Goal: Transaction & Acquisition: Purchase product/service

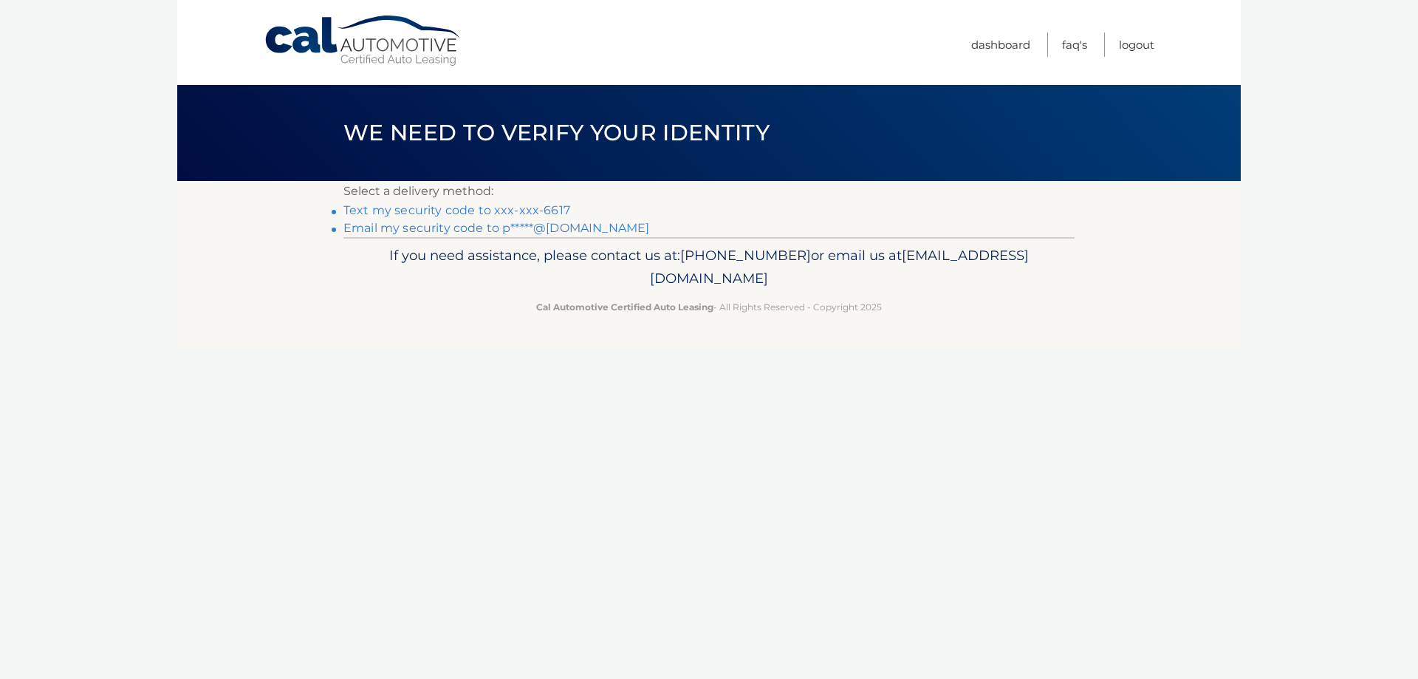
click at [422, 207] on link "Text my security code to xxx-xxx-6617" at bounding box center [456, 210] width 227 height 14
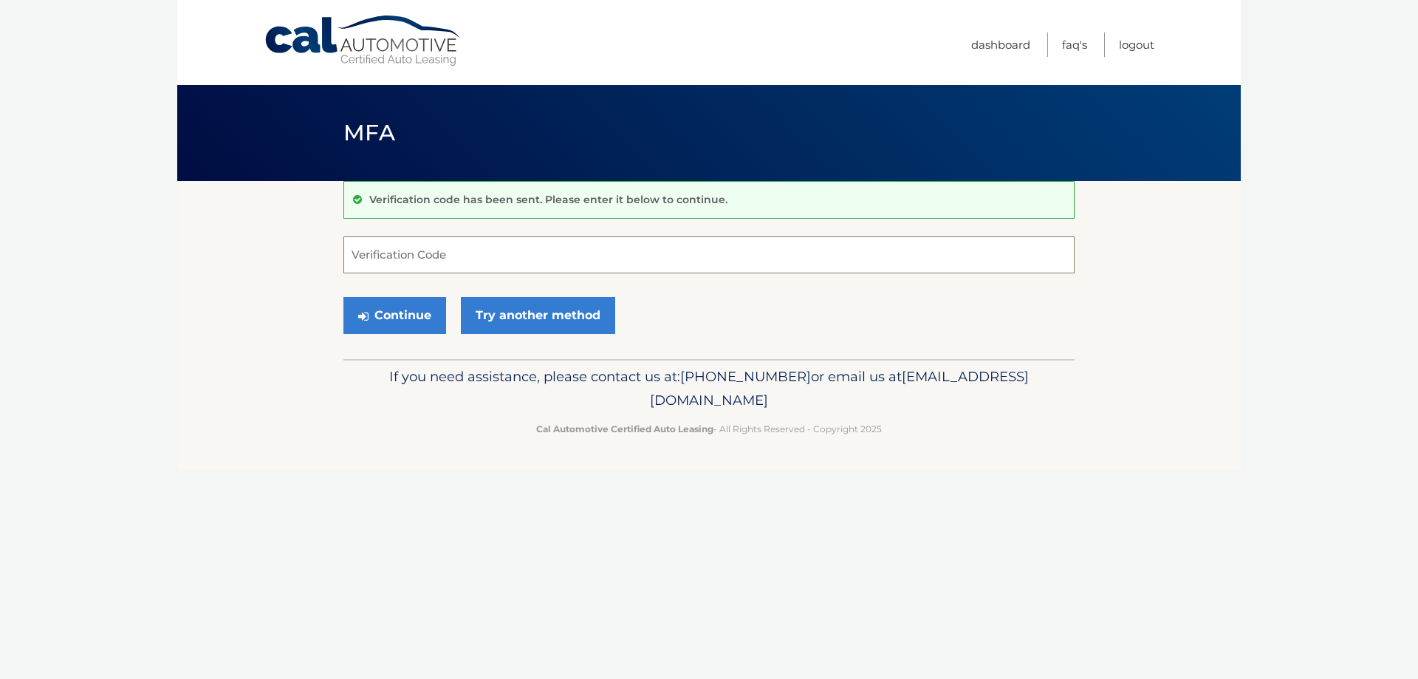
click at [456, 245] on input "Verification Code" at bounding box center [708, 254] width 731 height 37
type input "511588"
click at [395, 301] on button "Continue" at bounding box center [394, 315] width 103 height 37
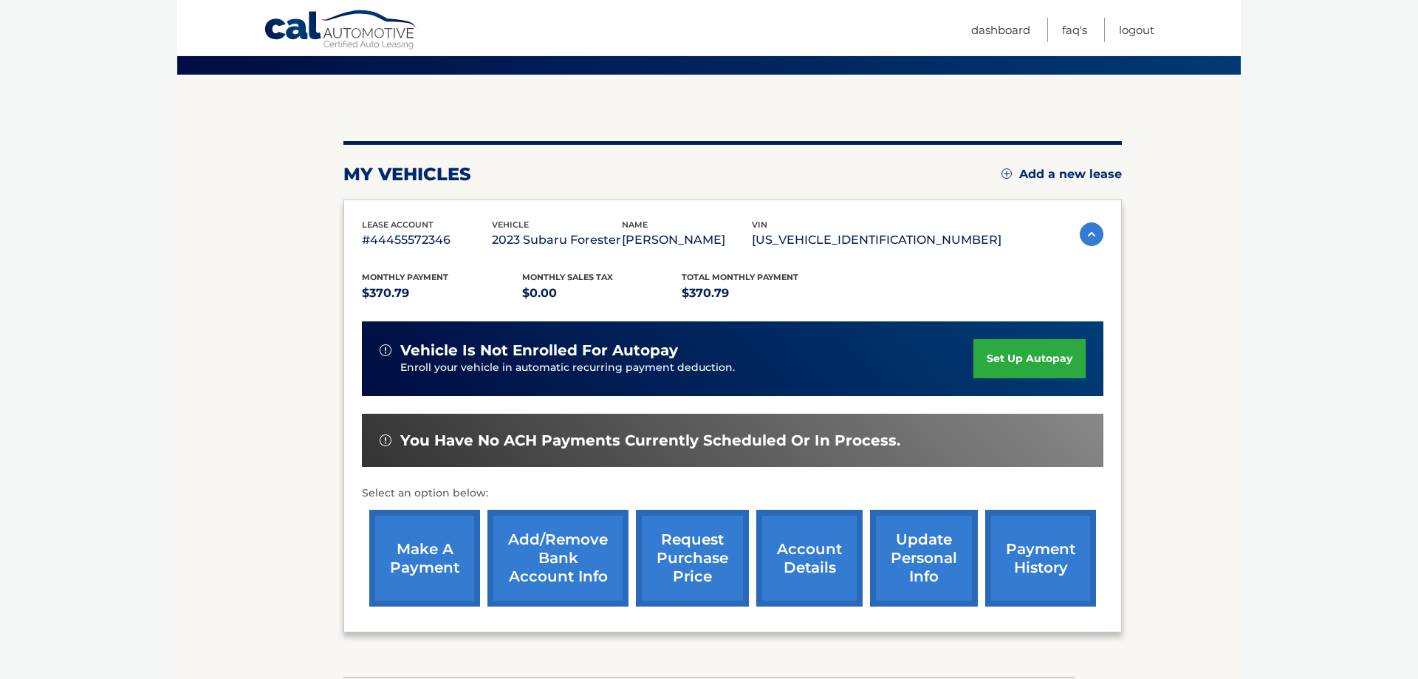
scroll to position [273, 0]
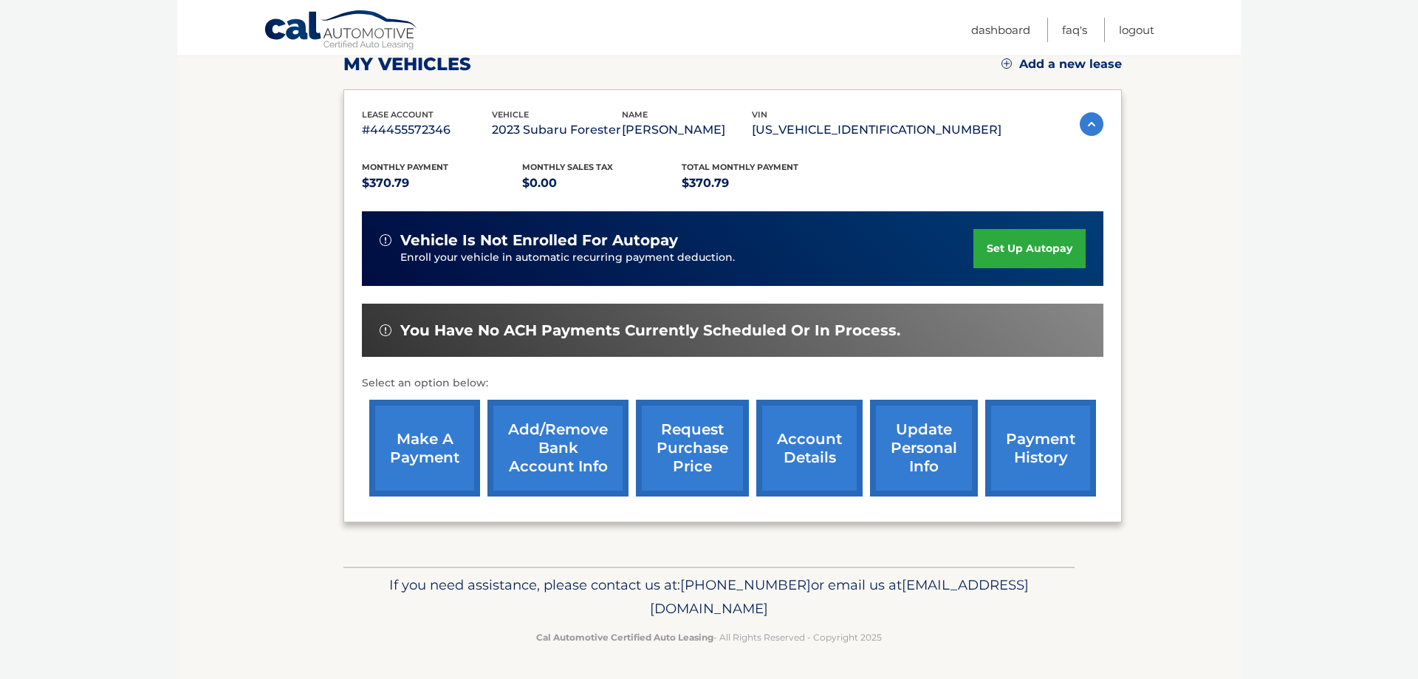
click at [550, 442] on link "Add/Remove bank account info" at bounding box center [557, 447] width 141 height 97
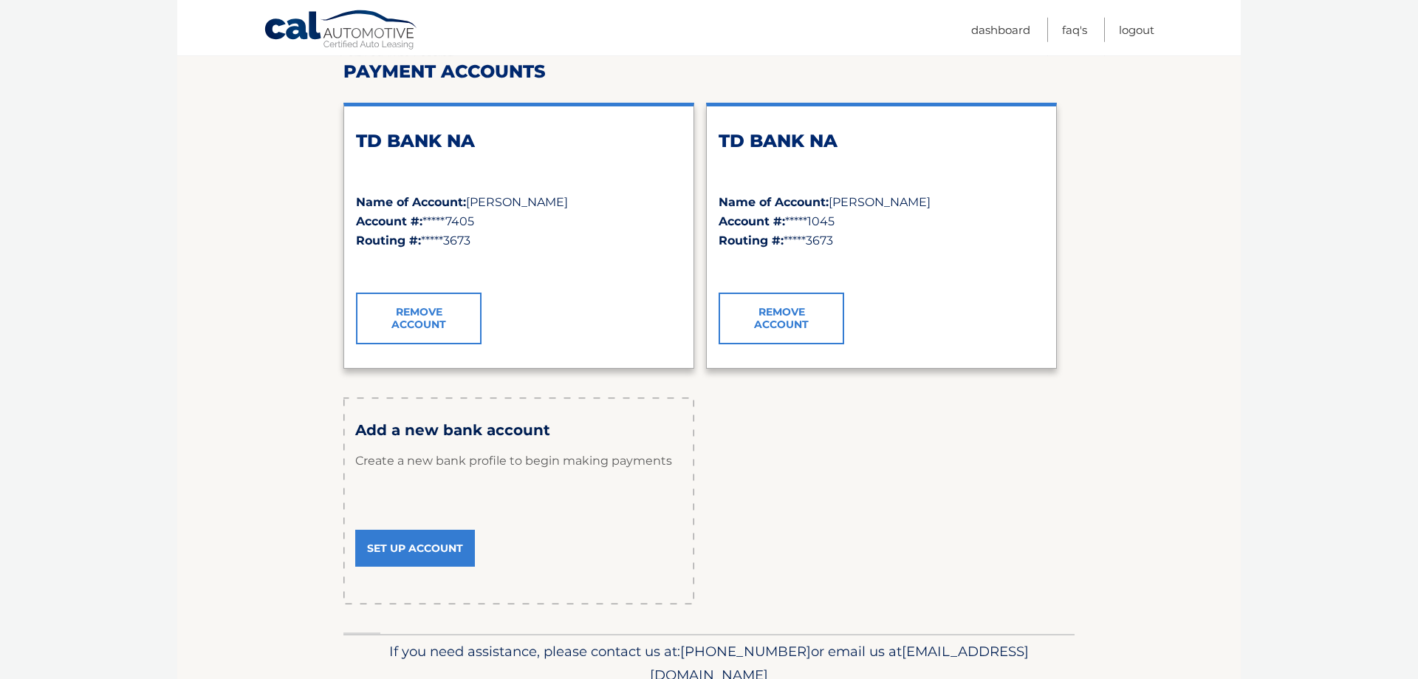
scroll to position [226, 0]
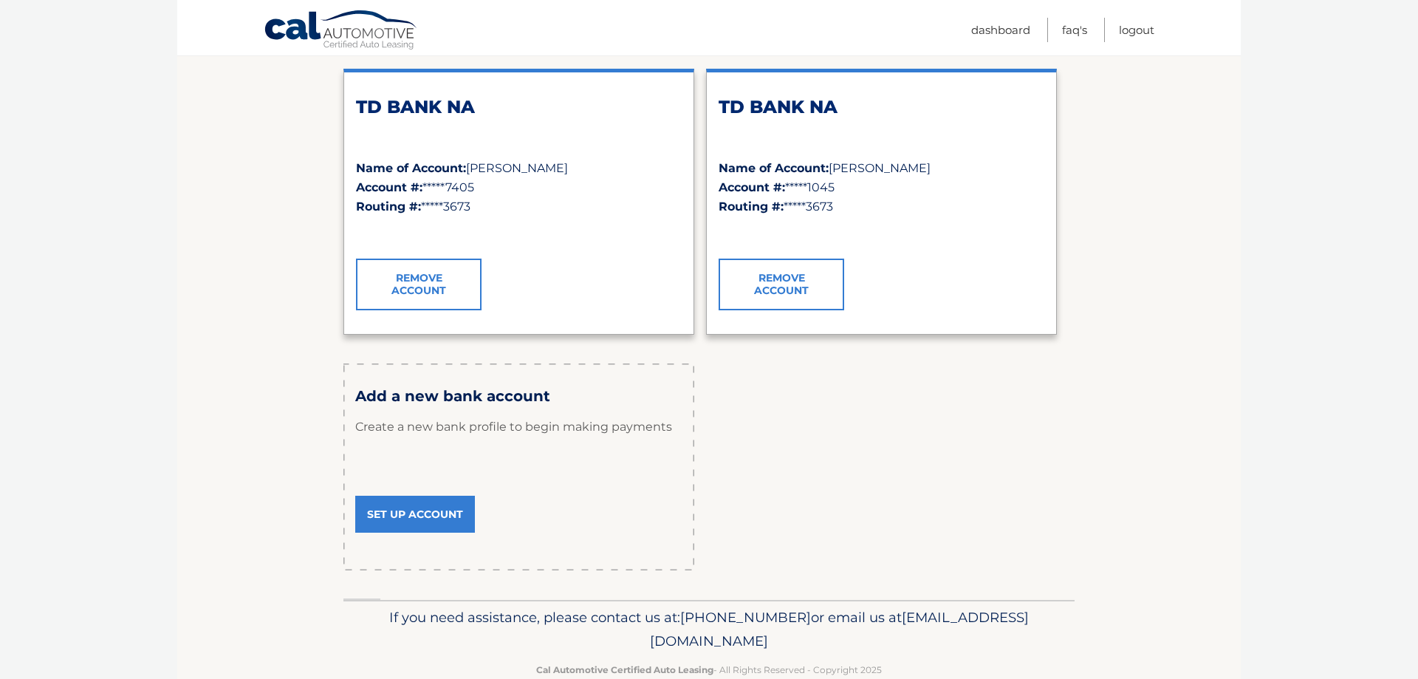
click at [429, 517] on link "Set Up Account" at bounding box center [415, 513] width 120 height 37
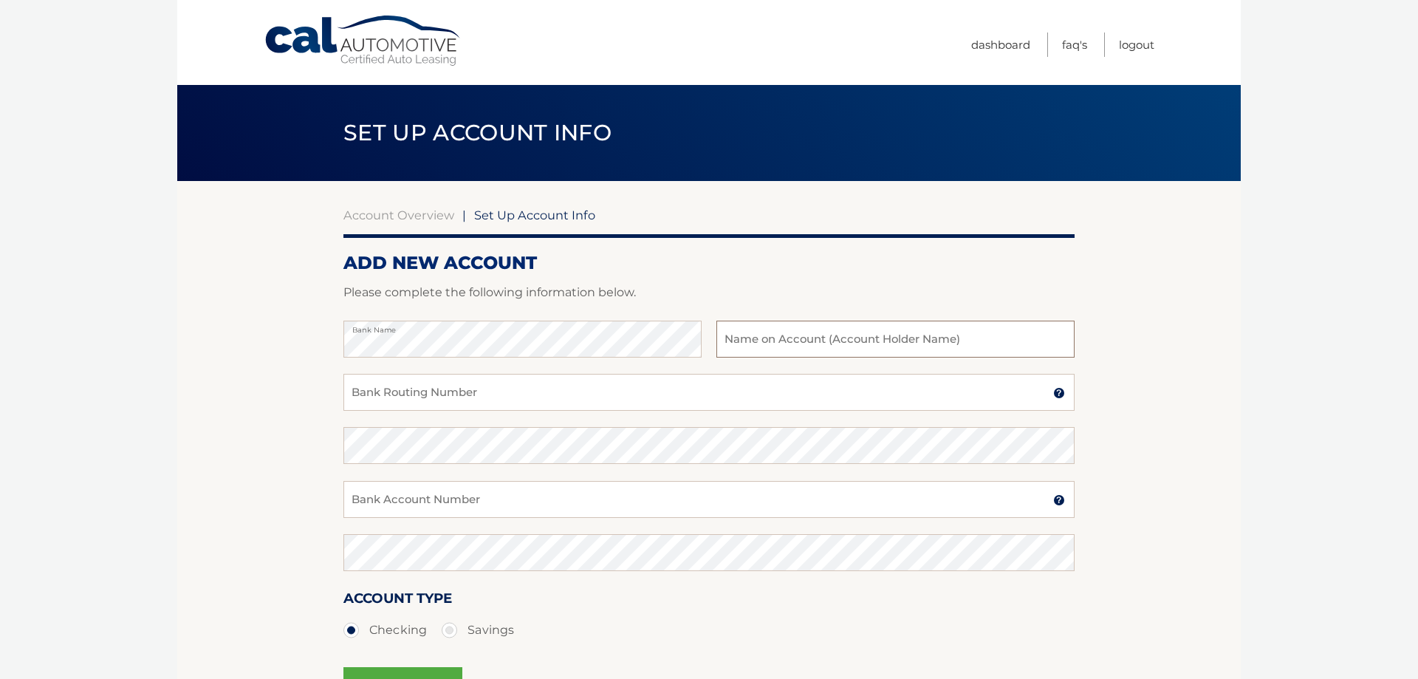
click at [771, 336] on input "text" at bounding box center [895, 338] width 358 height 37
type input "Prasurjya Borthakur"
click at [523, 389] on input "Bank Routing Number" at bounding box center [708, 392] width 731 height 37
type input "021000021"
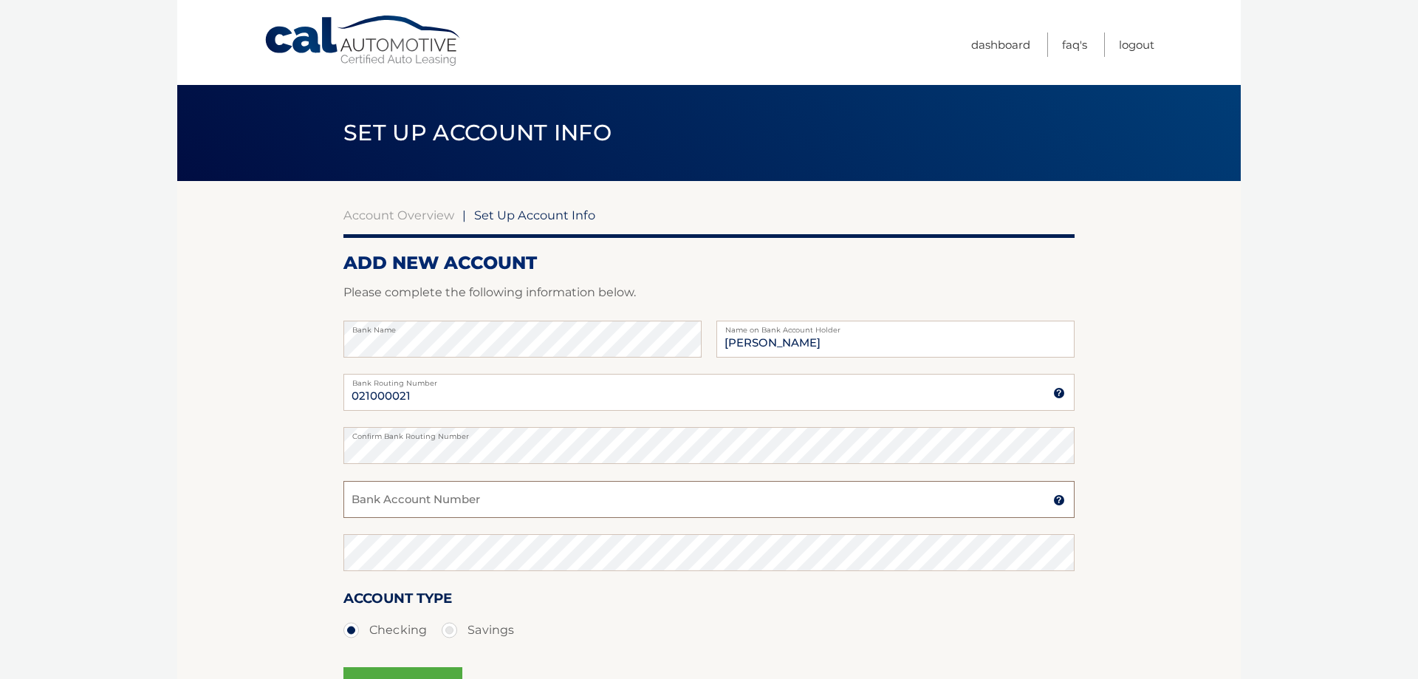
click at [437, 512] on input "Bank Account Number" at bounding box center [708, 499] width 731 height 37
type input "2902945615"
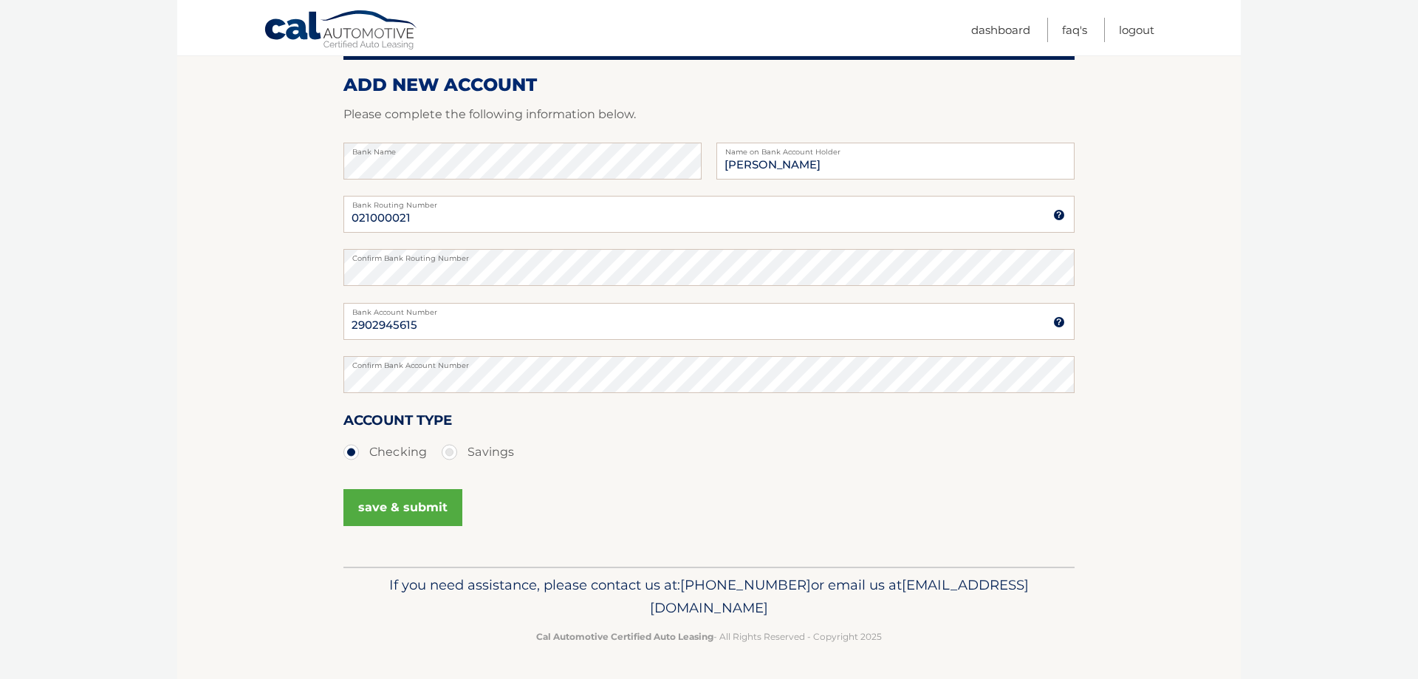
click at [416, 505] on button "save & submit" at bounding box center [402, 507] width 119 height 37
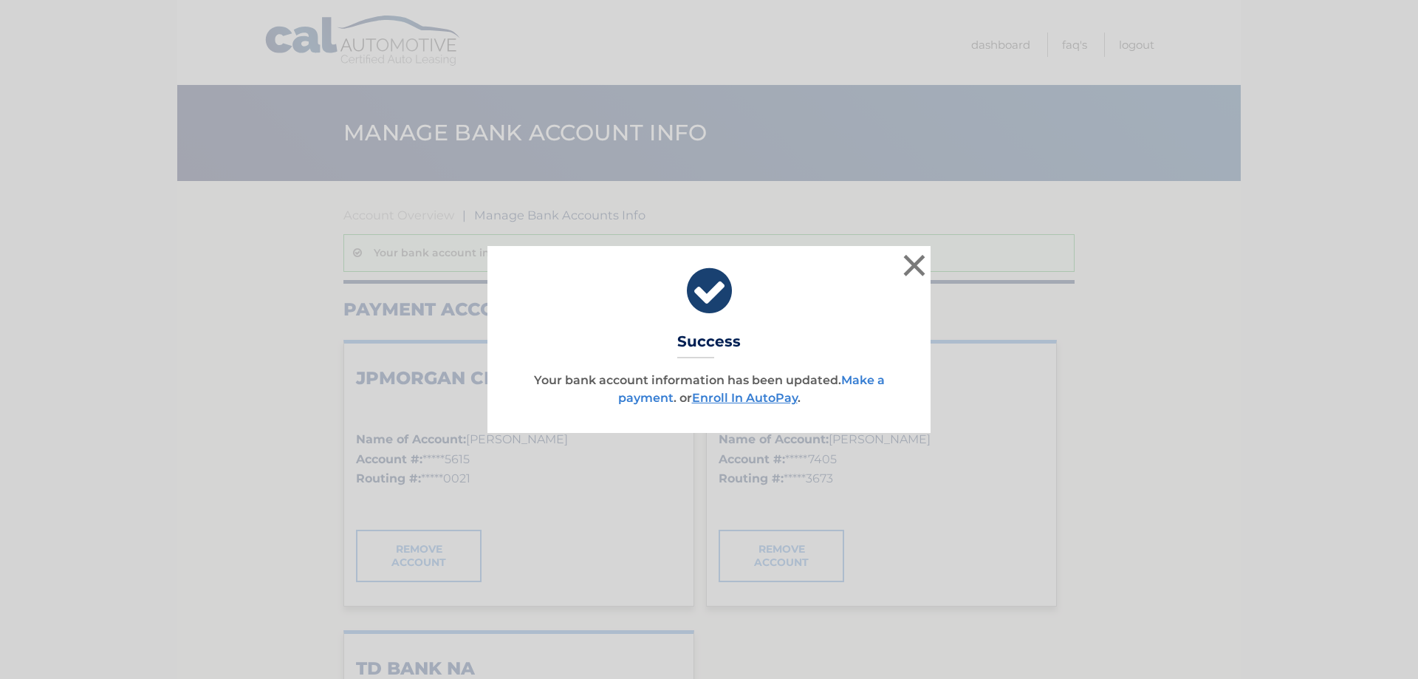
click at [653, 398] on link "Make a payment" at bounding box center [751, 389] width 267 height 32
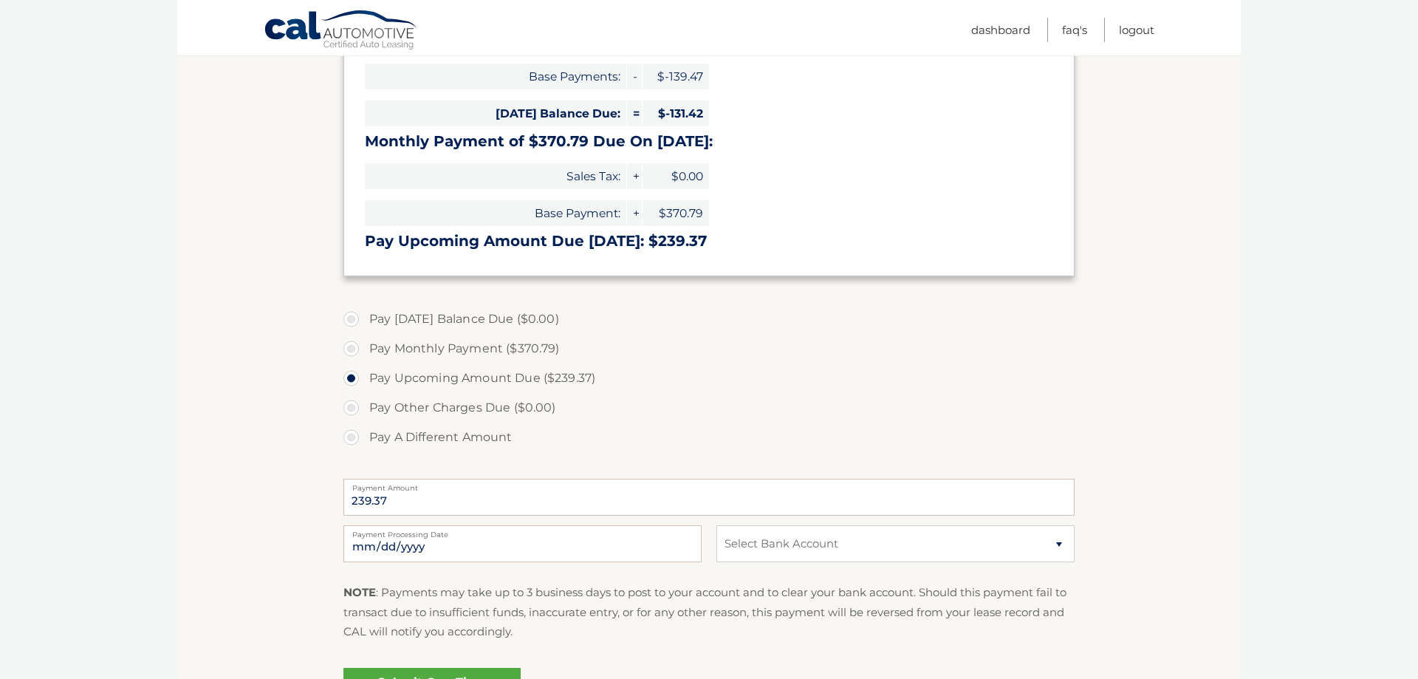
scroll to position [301, 0]
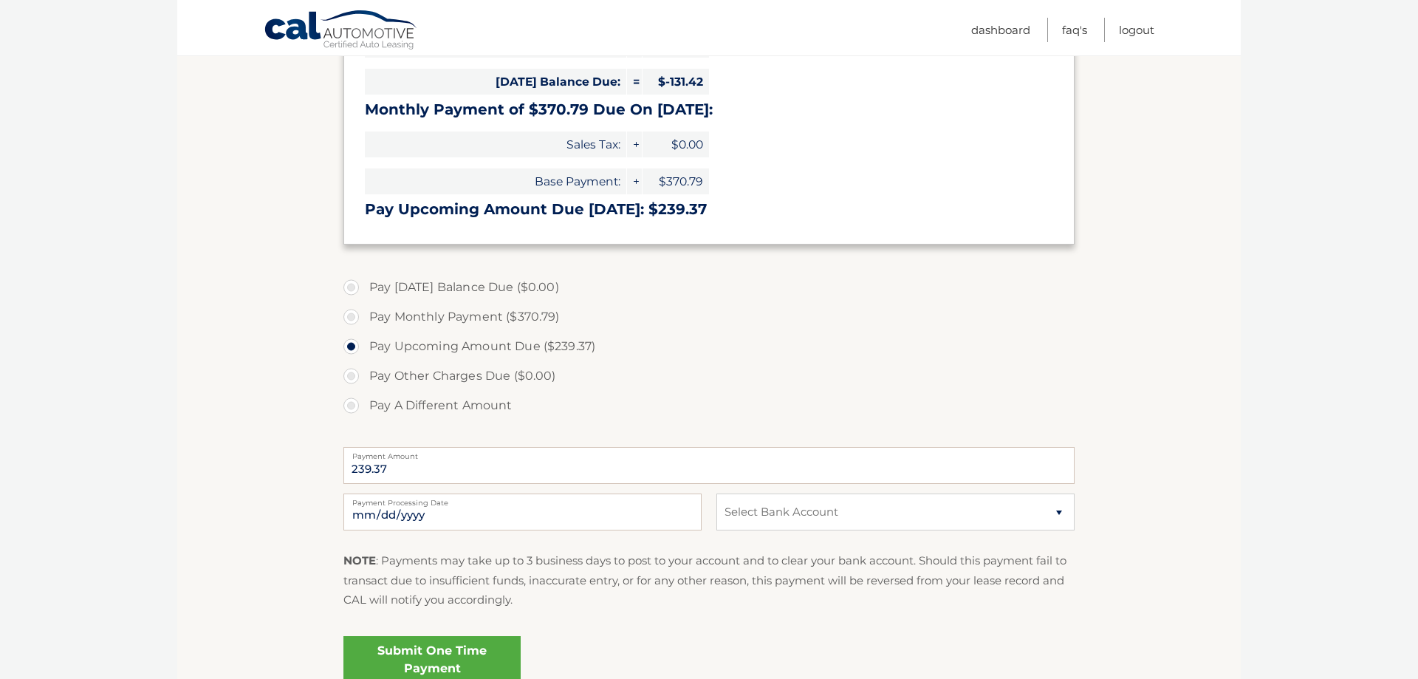
click at [349, 399] on label "Pay A Different Amount" at bounding box center [708, 406] width 731 height 30
click at [349, 399] on input "Pay A Different Amount" at bounding box center [356, 403] width 15 height 24
radio input "true"
click at [409, 473] on input "Payment Amount" at bounding box center [708, 465] width 731 height 37
type input "350"
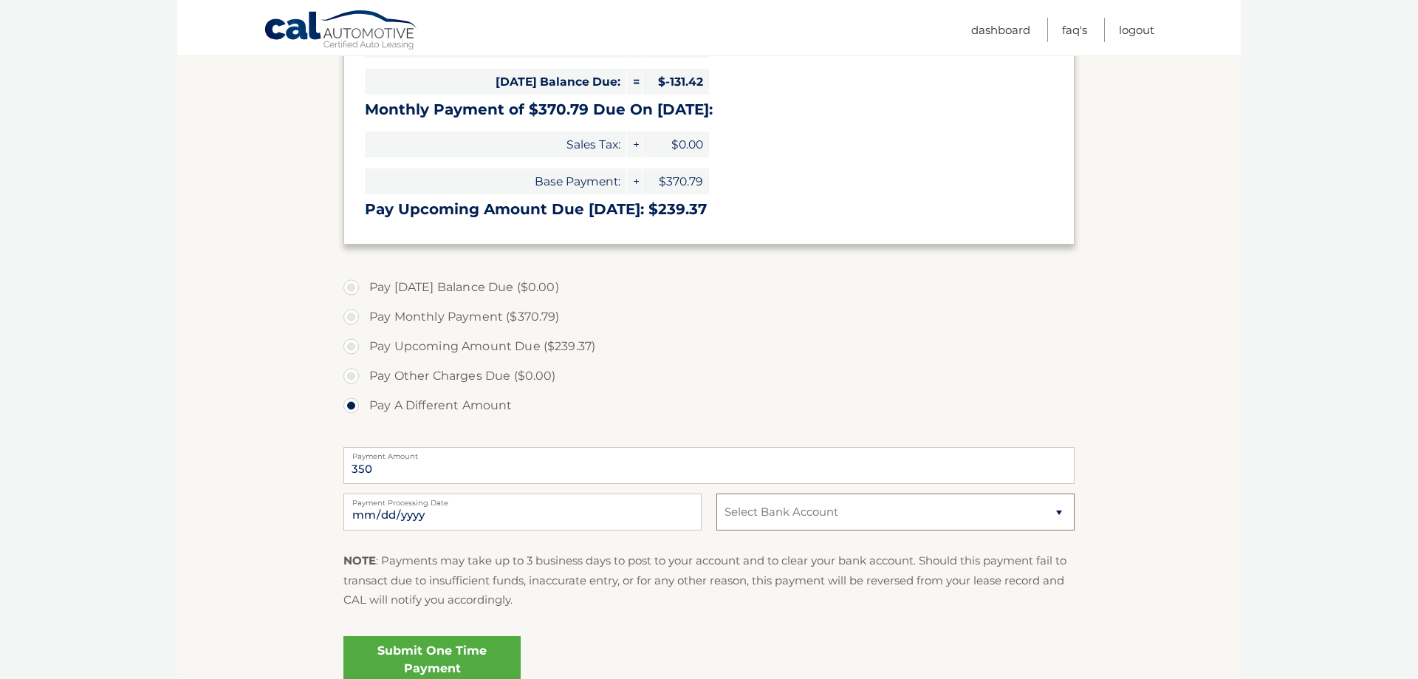
click at [716, 493] on select "Select Bank Account Checking JPMORGAN CHASE BANK, NA *****5615 Checking TD BANK…" at bounding box center [895, 511] width 358 height 37
select select "NTkwOWVmNTktNzRmZC00ZGY1LTg1N2EtMzI0ZWRjYzAyOGQ0"
click option "Checking JPMORGAN CHASE BANK, NA *****5615" at bounding box center [0, 0] width 0 height 0
click at [201, 506] on section "Account Overview | Make a Payment Payment Information Credits (Payments Receive…" at bounding box center [708, 292] width 1063 height 825
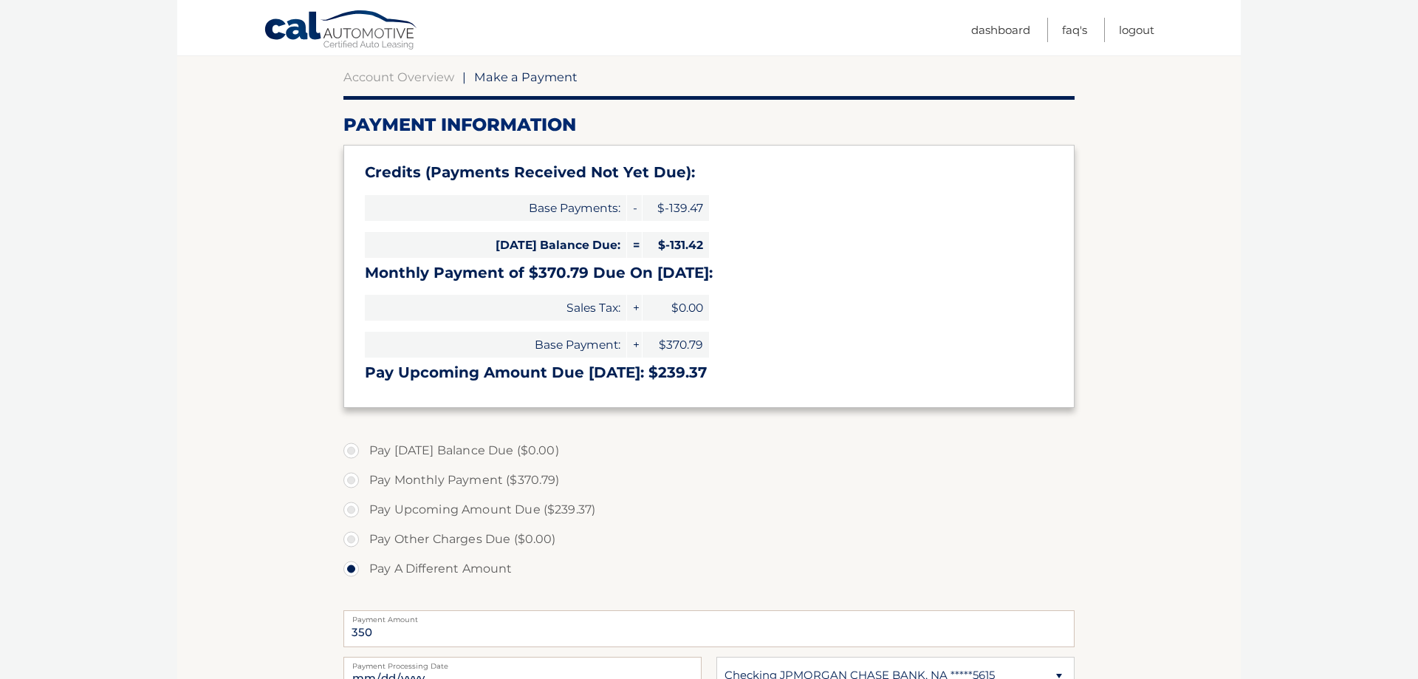
scroll to position [439, 0]
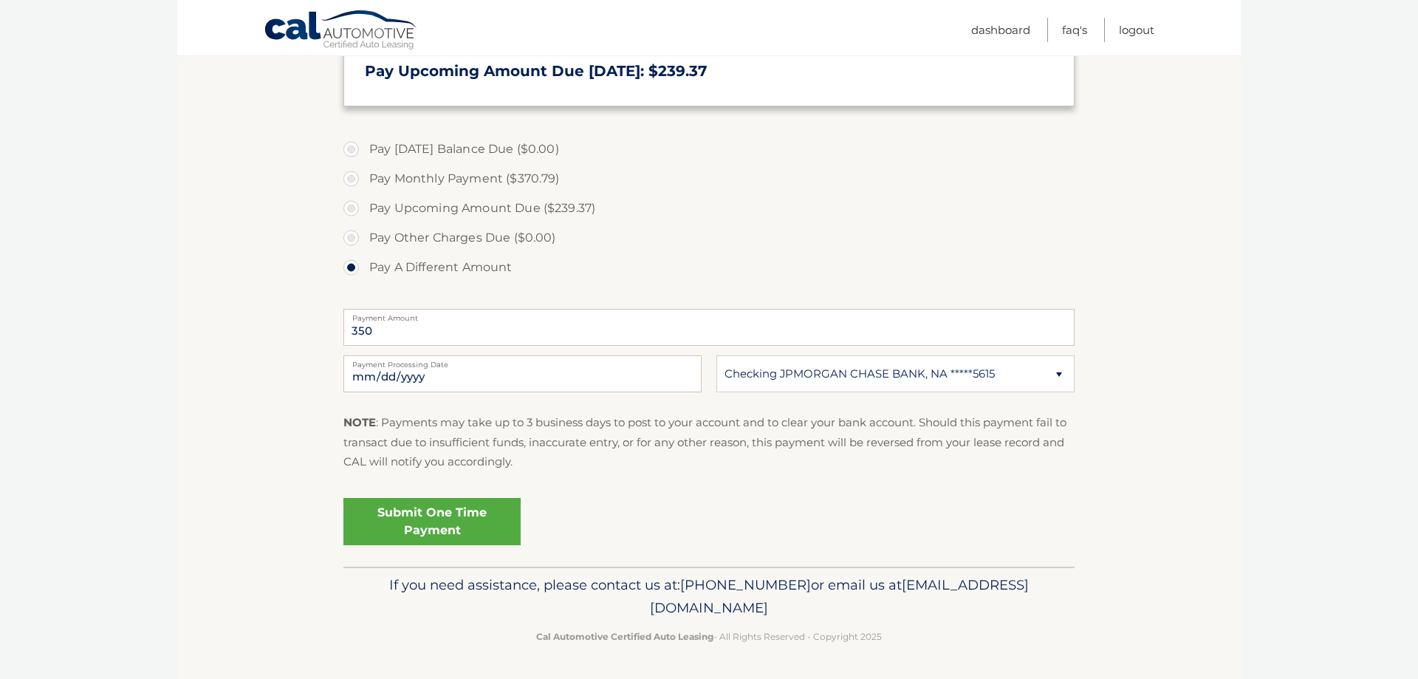
click at [426, 525] on link "Submit One Time Payment" at bounding box center [431, 521] width 177 height 47
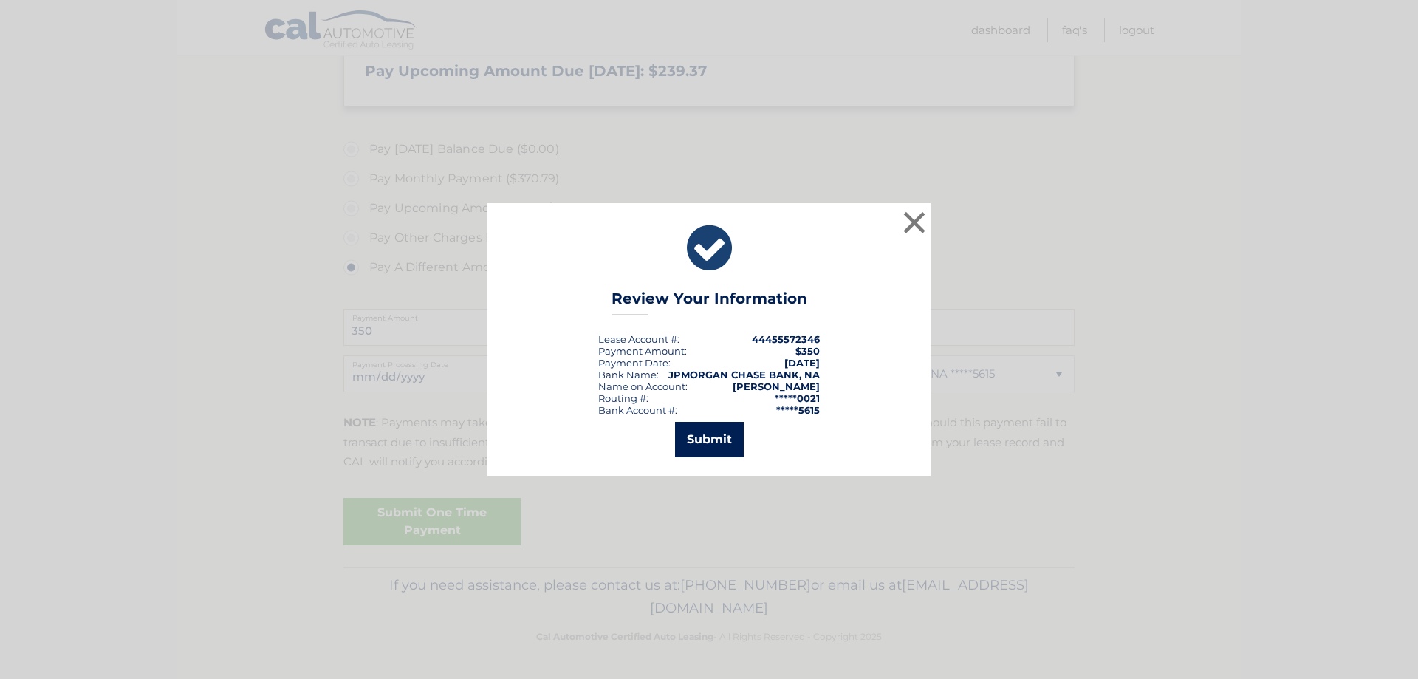
click at [706, 436] on button "Submit" at bounding box center [709, 439] width 69 height 35
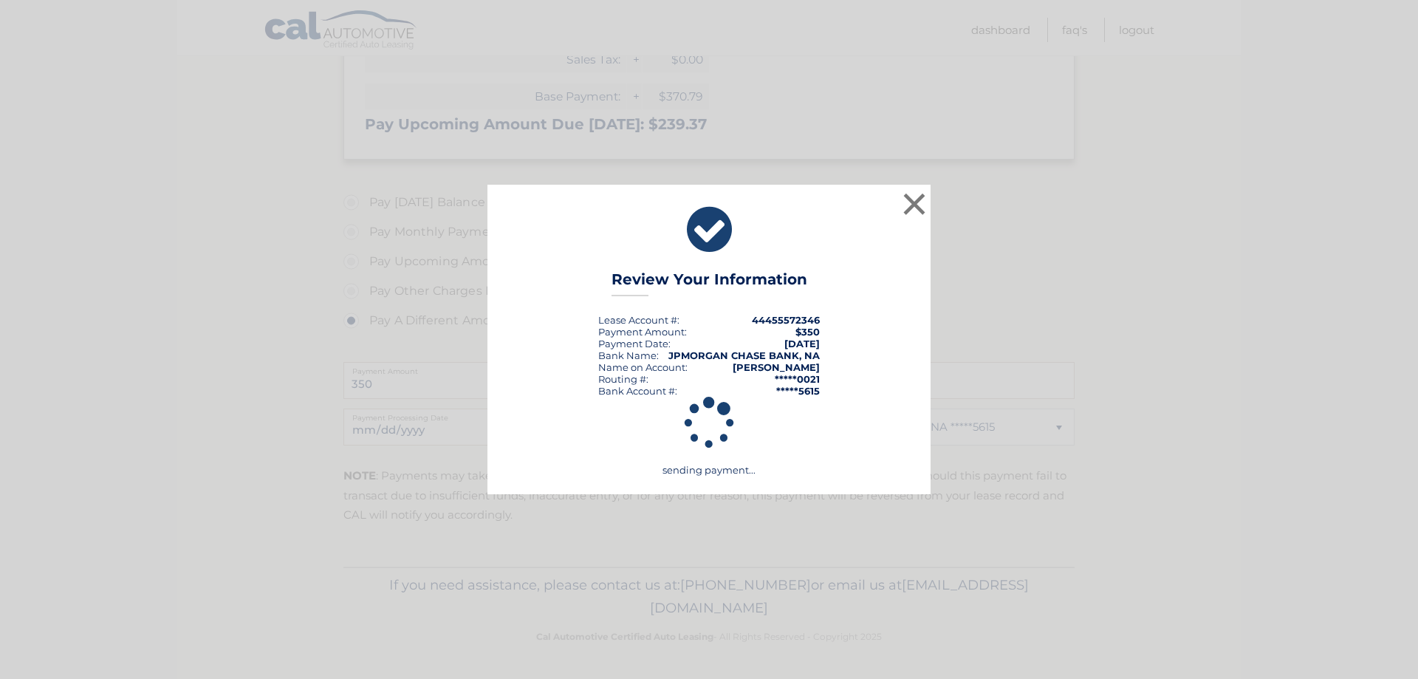
scroll to position [386, 0]
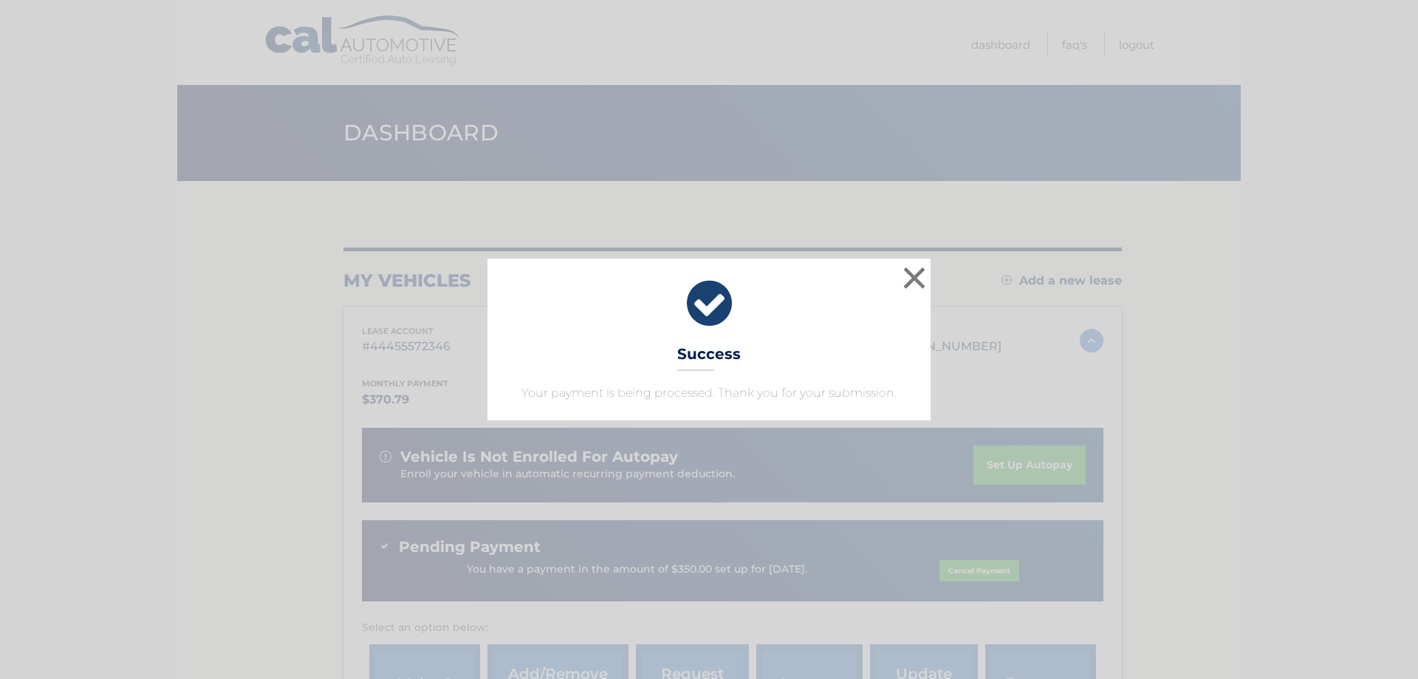
click at [896, 270] on div "× Success Your payment is being processed. Thank you for your submission." at bounding box center [708, 338] width 443 height 161
click at [907, 273] on button "×" at bounding box center [914, 278] width 30 height 30
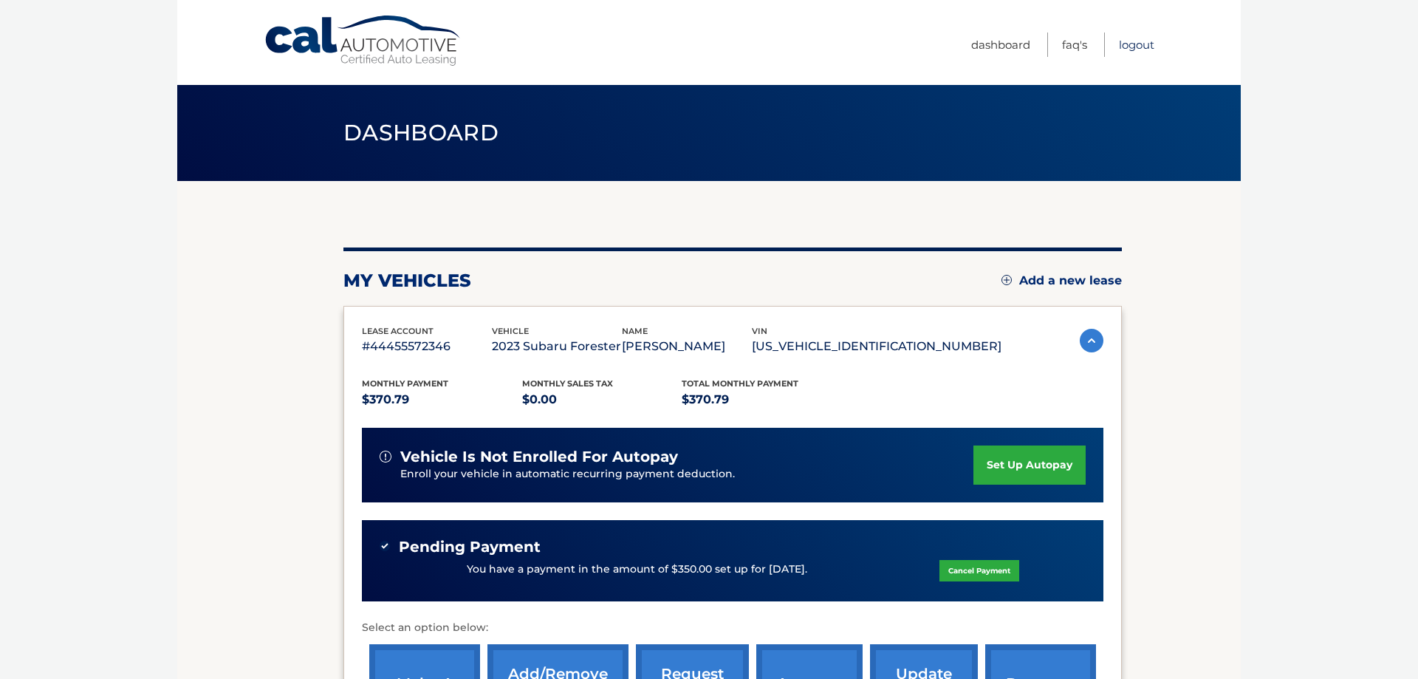
click at [1143, 47] on link "Logout" at bounding box center [1136, 44] width 35 height 24
